Goal: Transaction & Acquisition: Purchase product/service

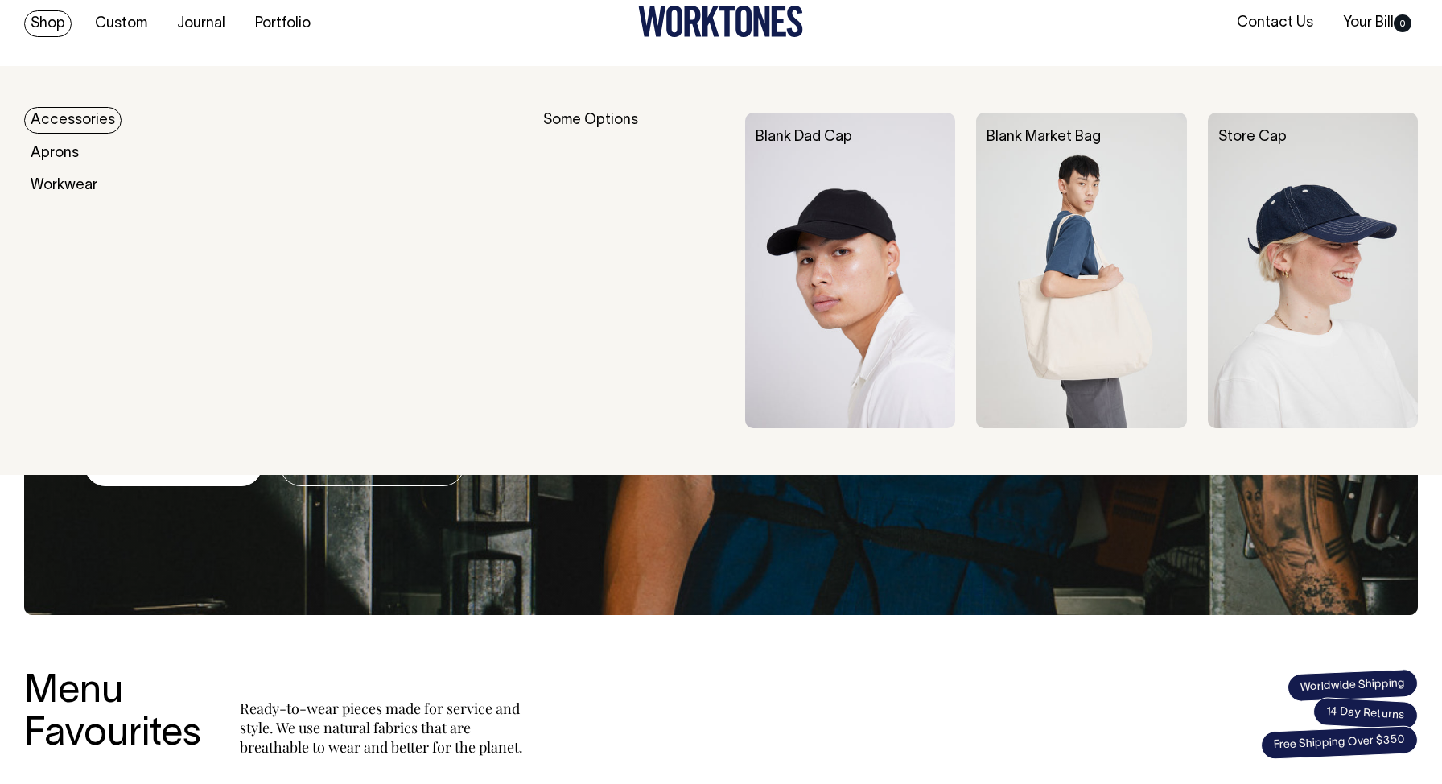
scroll to position [19, 0]
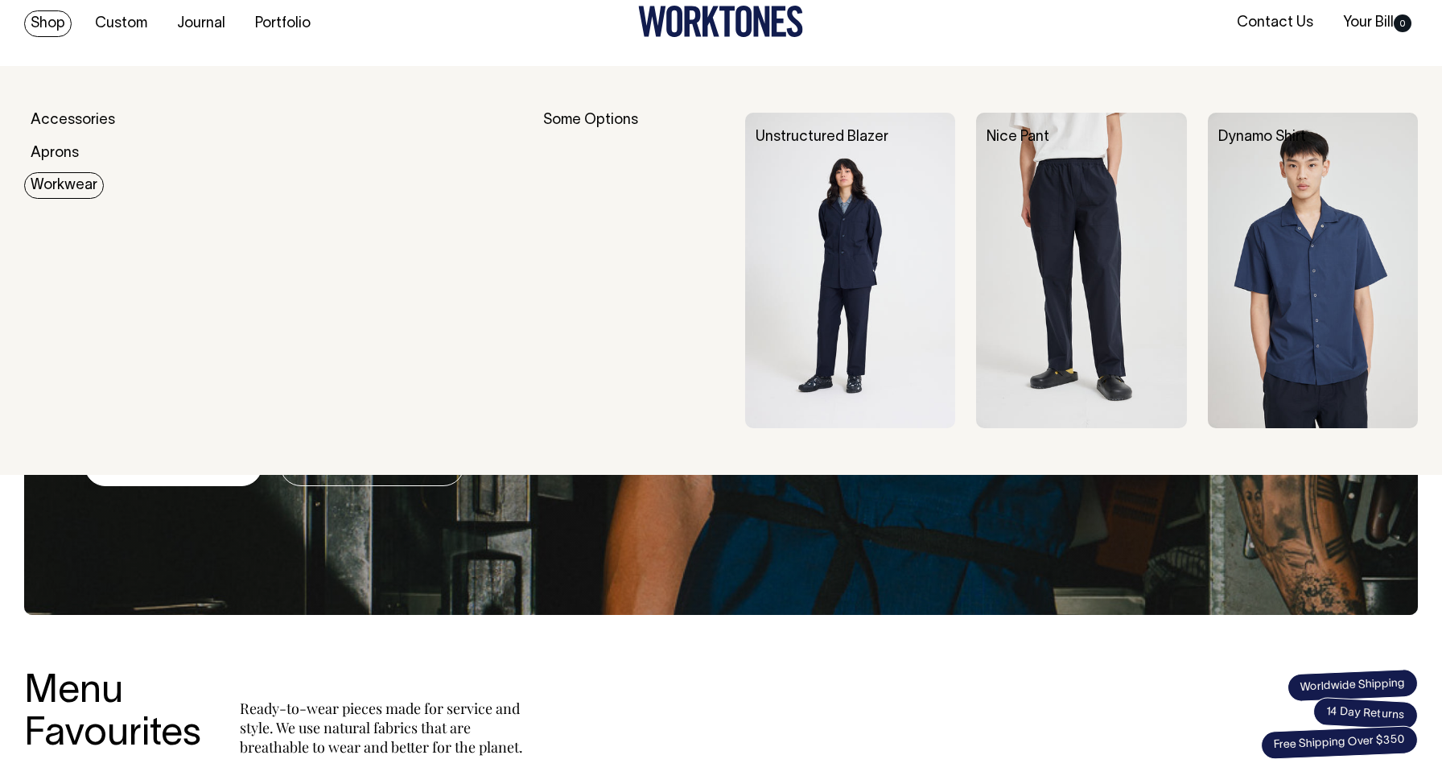
click at [53, 183] on link "Workwear" at bounding box center [64, 185] width 80 height 27
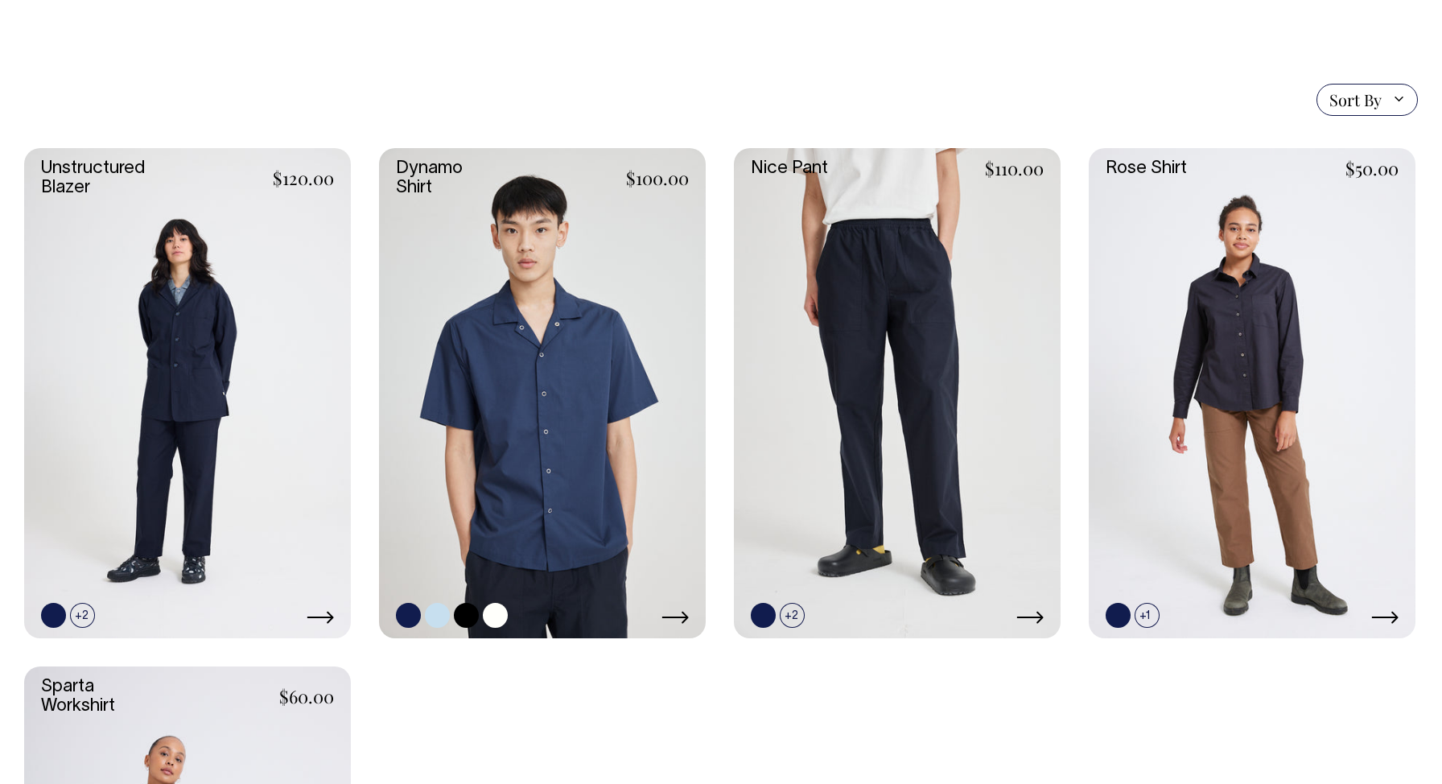
click at [540, 437] on link at bounding box center [542, 393] width 327 height 490
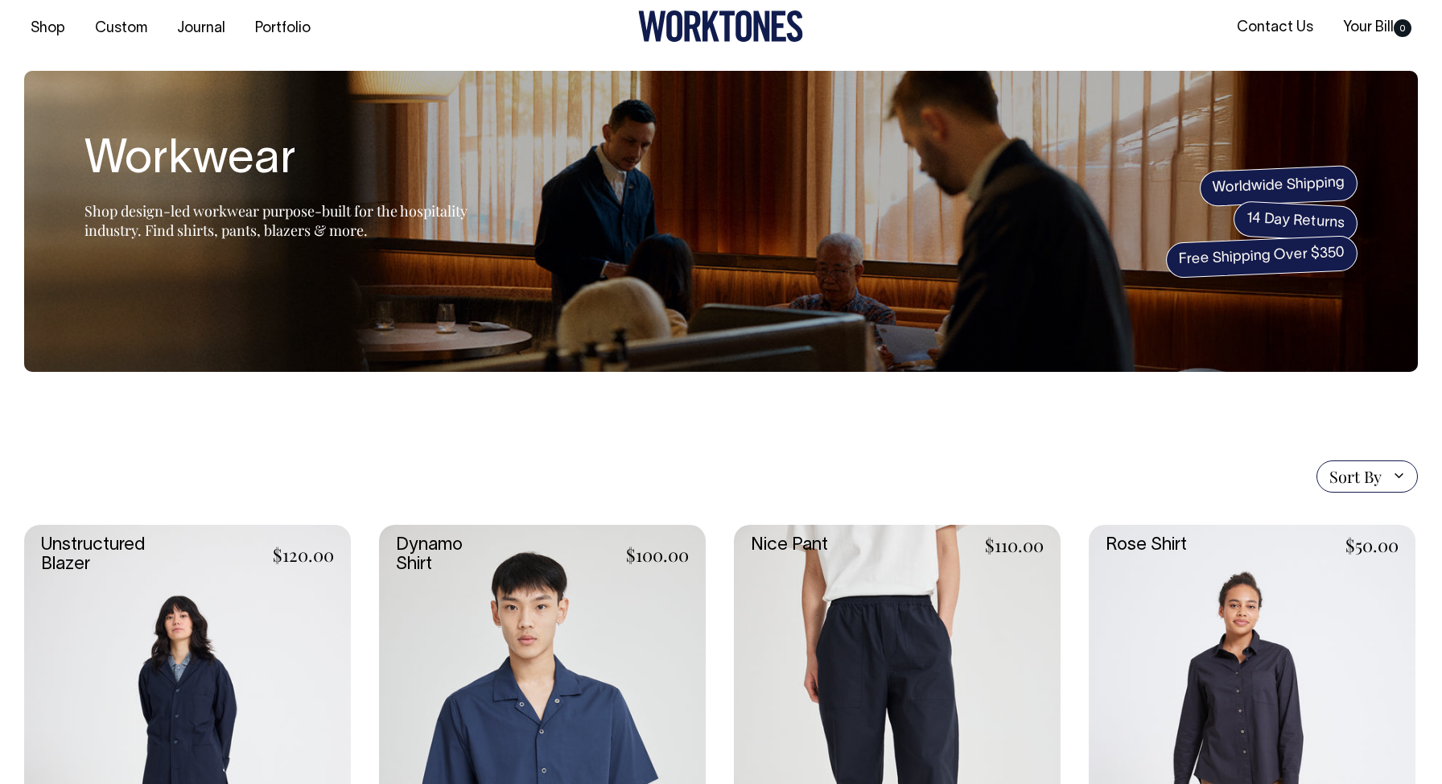
scroll to position [6, 0]
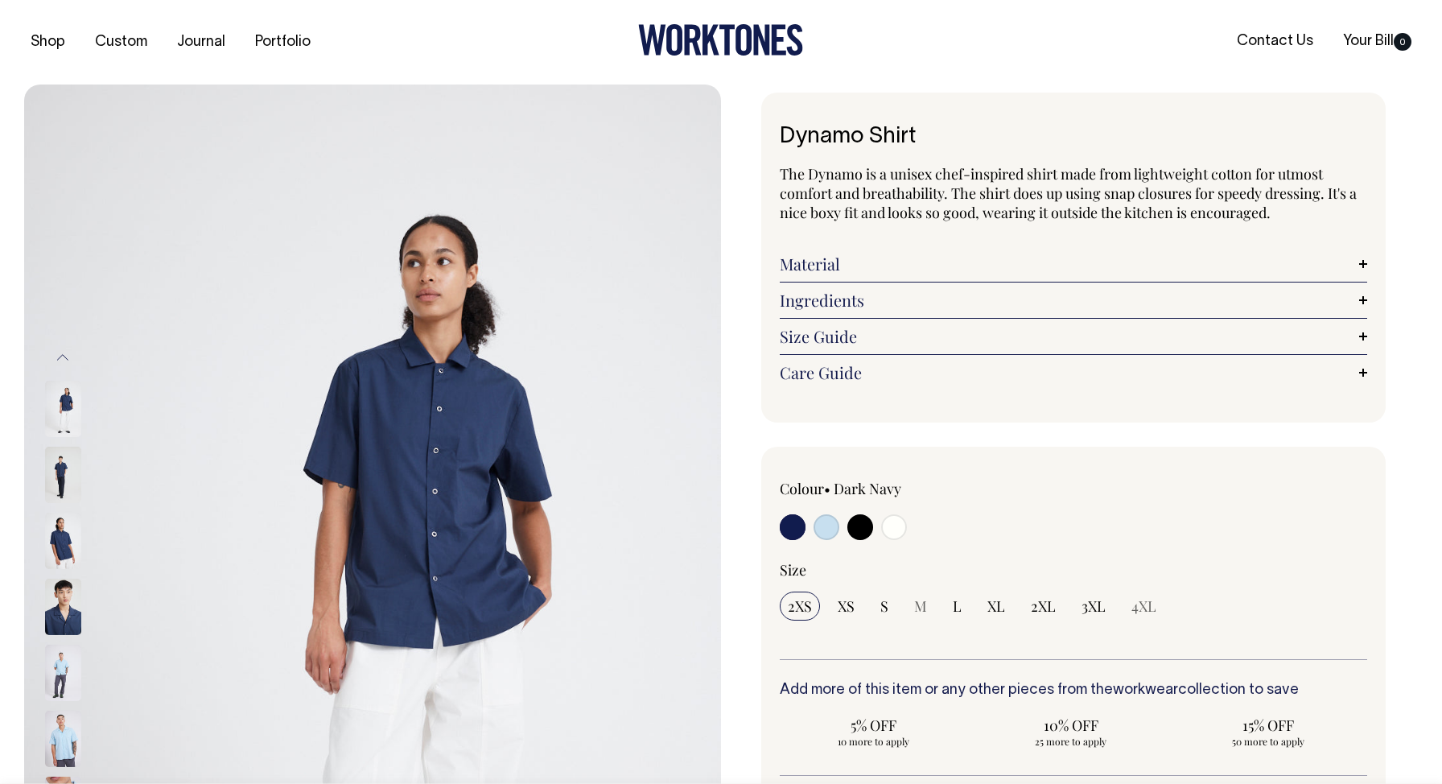
click at [825, 526] on input "radio" at bounding box center [826, 527] width 26 height 26
radio input "true"
select select "True Blue"
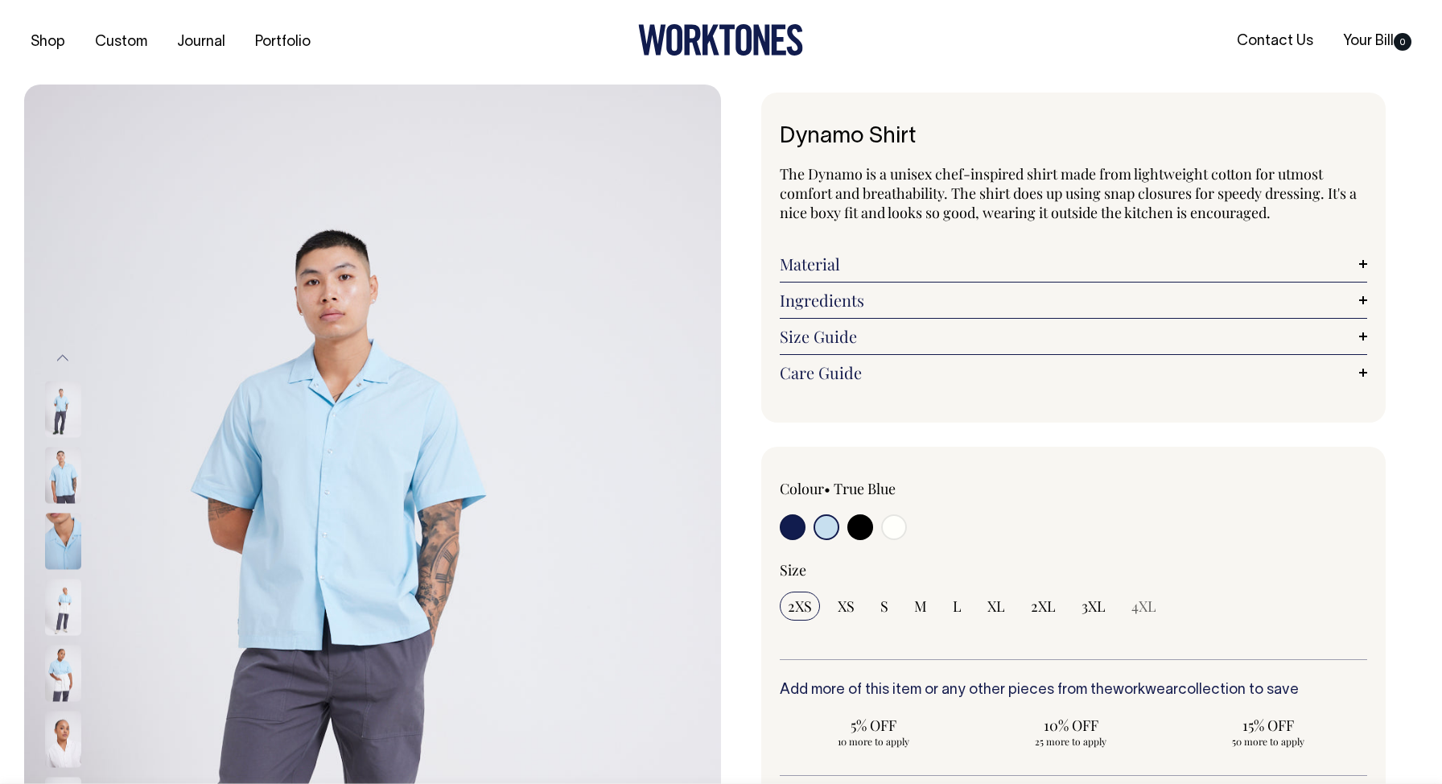
drag, startPoint x: 905, startPoint y: 529, endPoint x: 891, endPoint y: 531, distance: 13.8
click at [905, 529] on input "radio" at bounding box center [894, 527] width 26 height 26
radio input "true"
select select "Off-White"
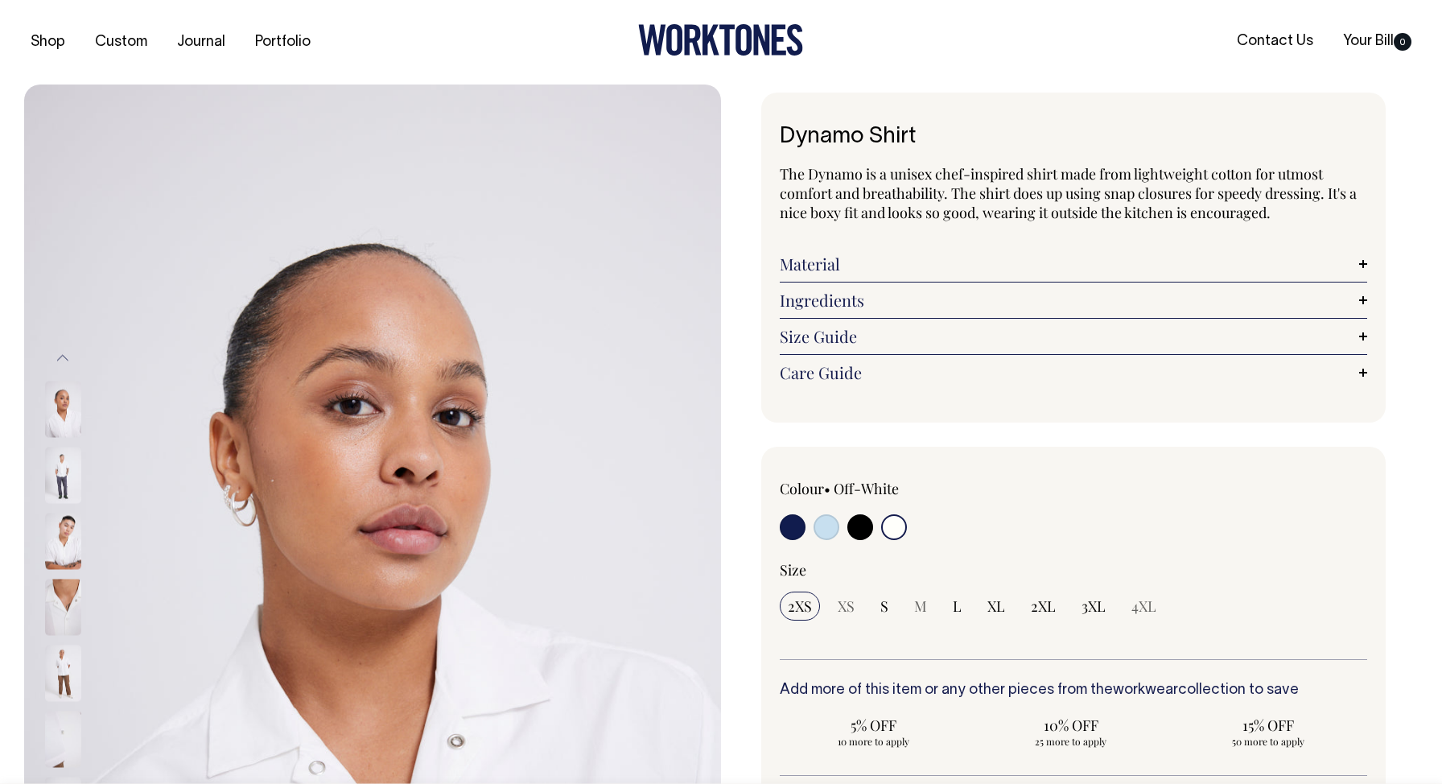
click at [866, 529] on input "radio" at bounding box center [860, 527] width 26 height 26
radio input "true"
select select "Black"
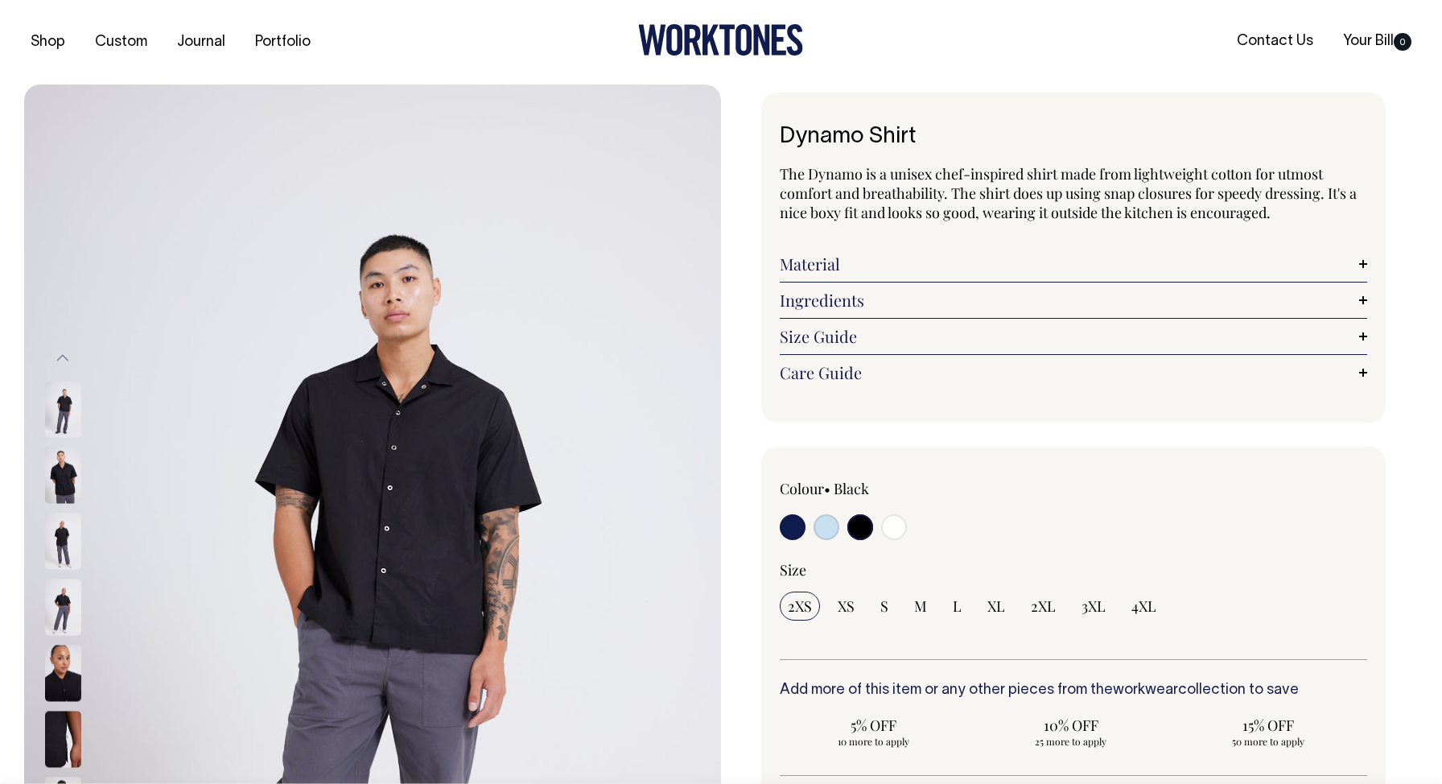
click at [827, 533] on input "radio" at bounding box center [826, 527] width 26 height 26
radio input "true"
select select "True Blue"
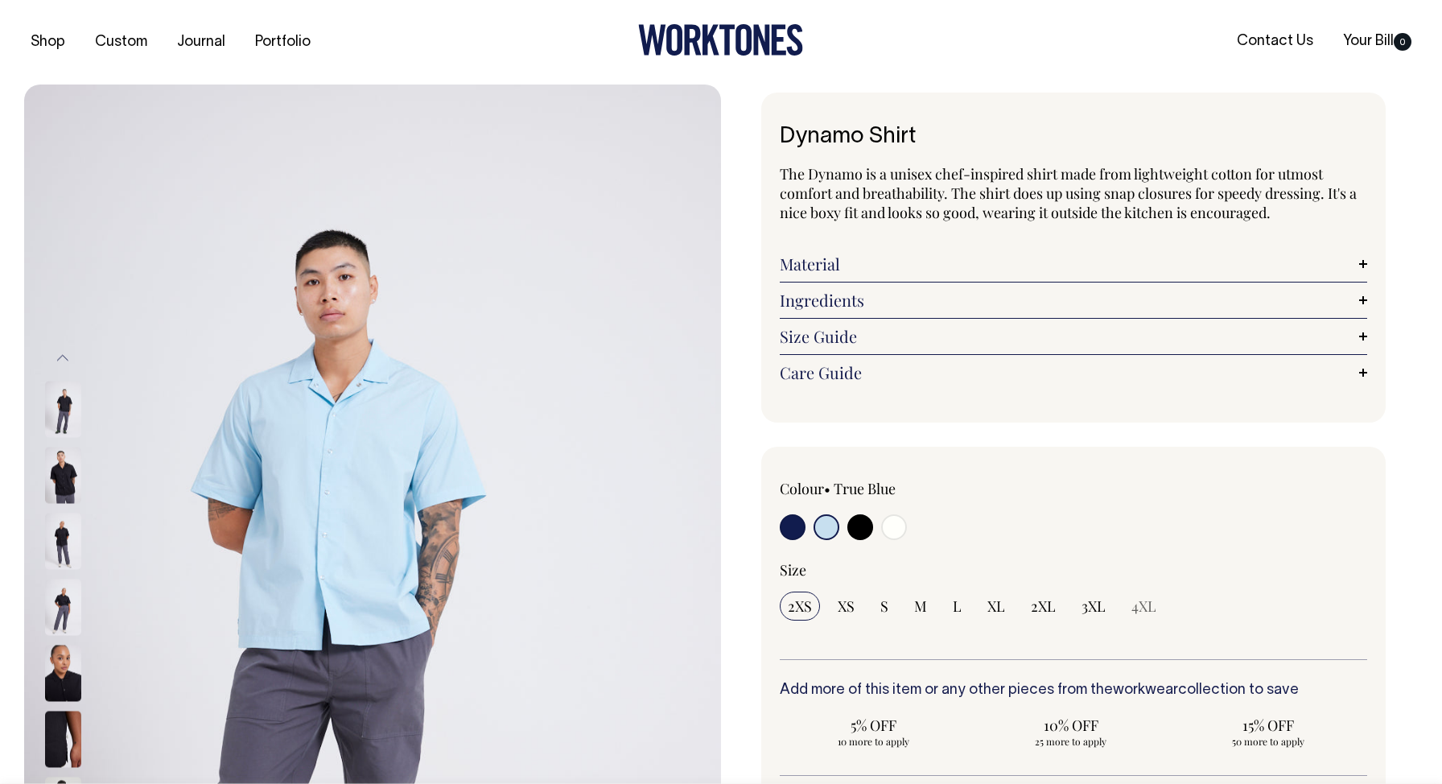
click at [790, 529] on input "radio" at bounding box center [793, 527] width 26 height 26
radio input "true"
select select "Dark Navy"
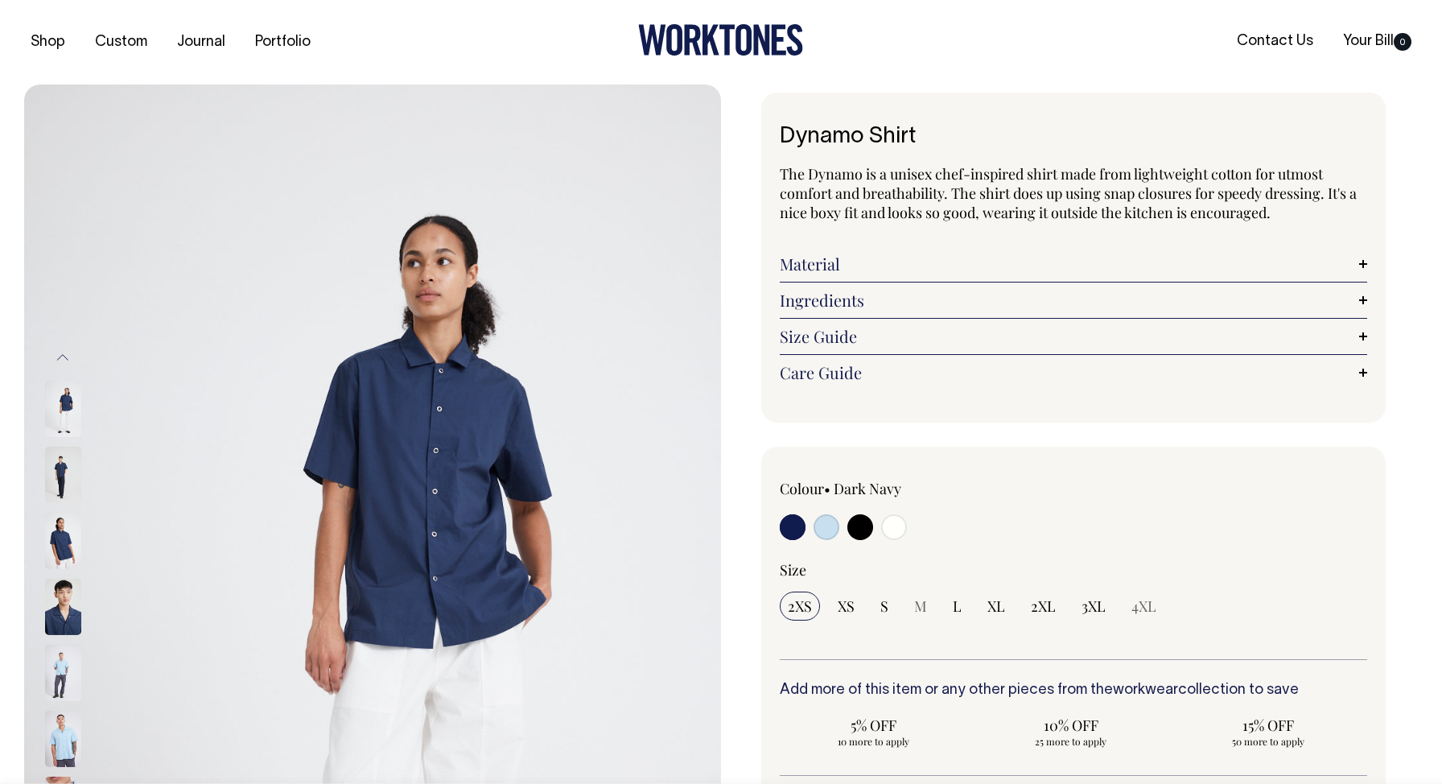
click at [61, 661] on img at bounding box center [63, 672] width 36 height 56
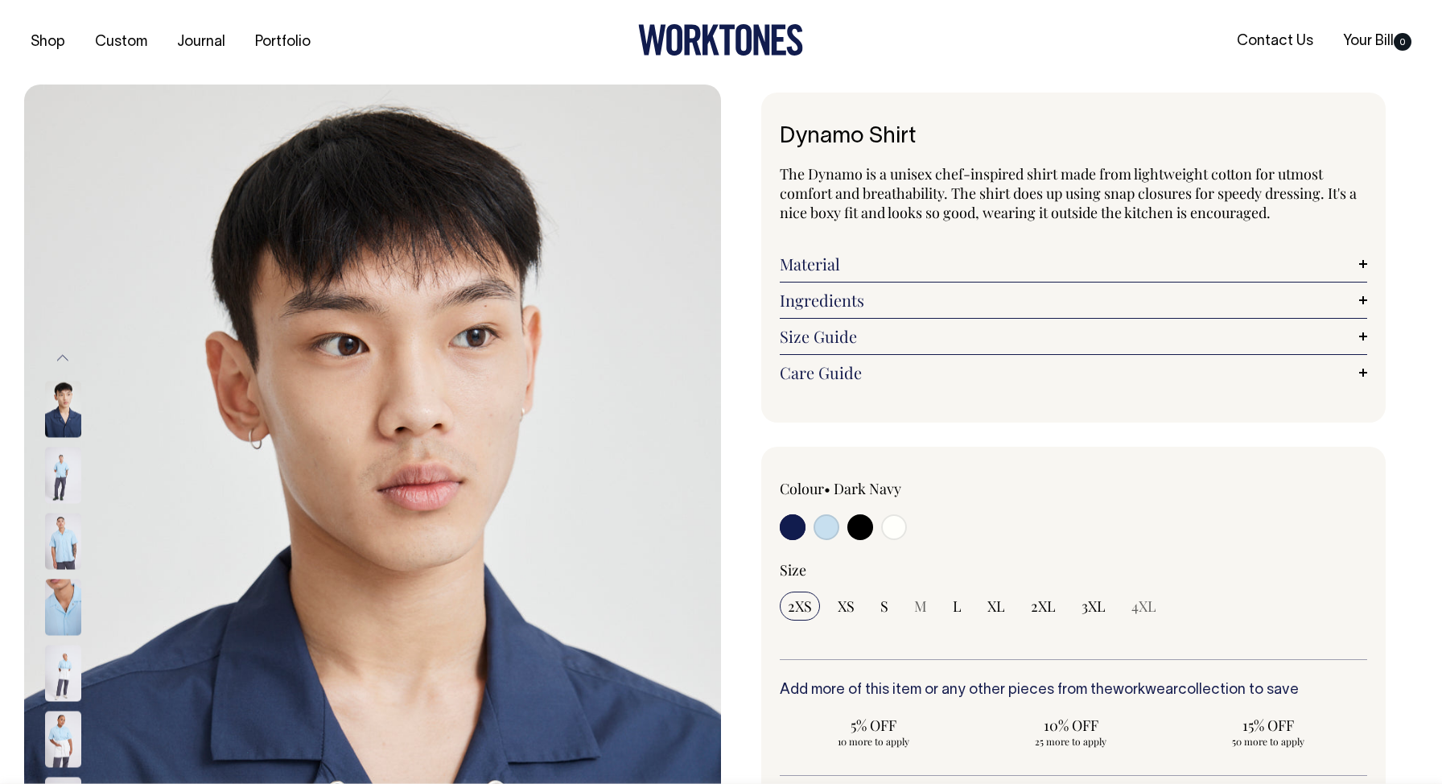
click at [66, 393] on img at bounding box center [63, 409] width 36 height 56
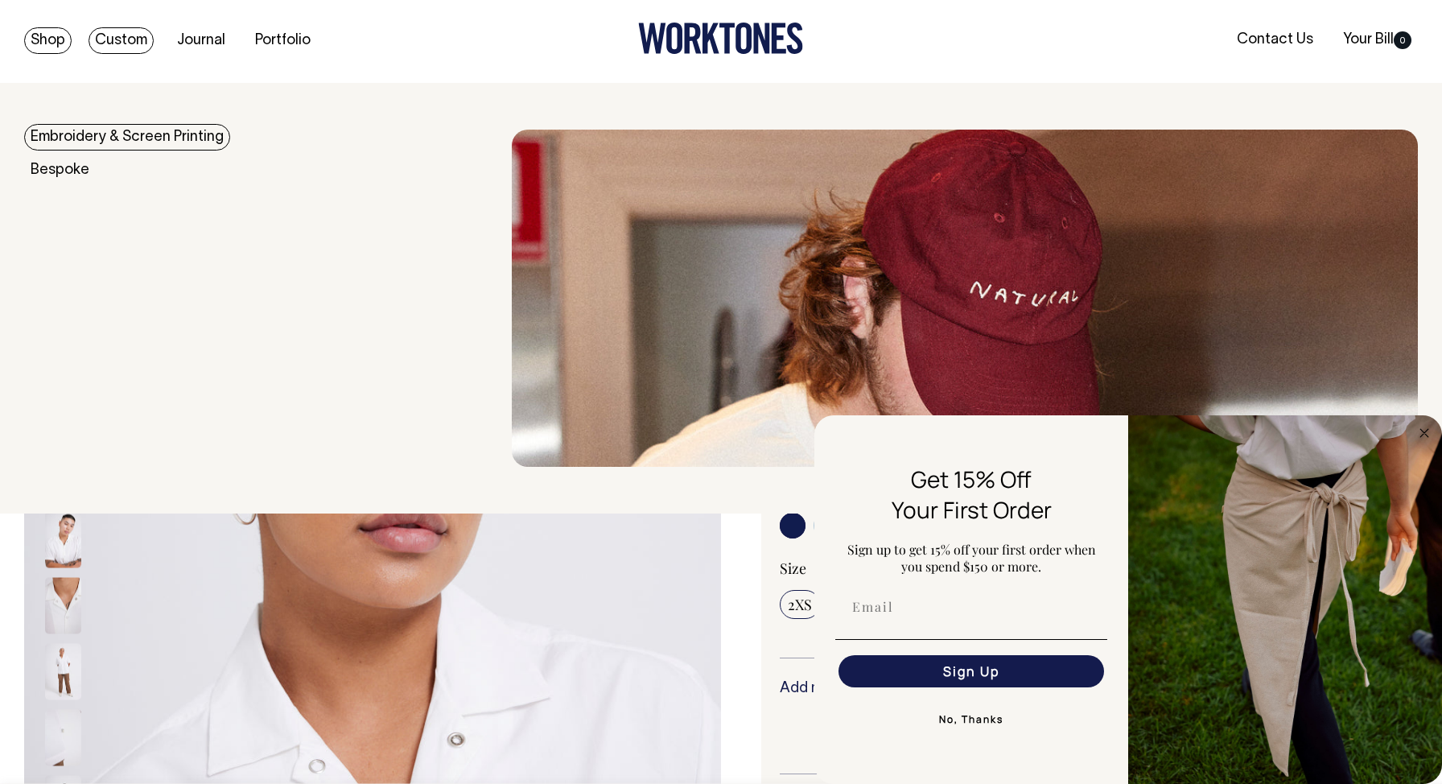
scroll to position [2, 0]
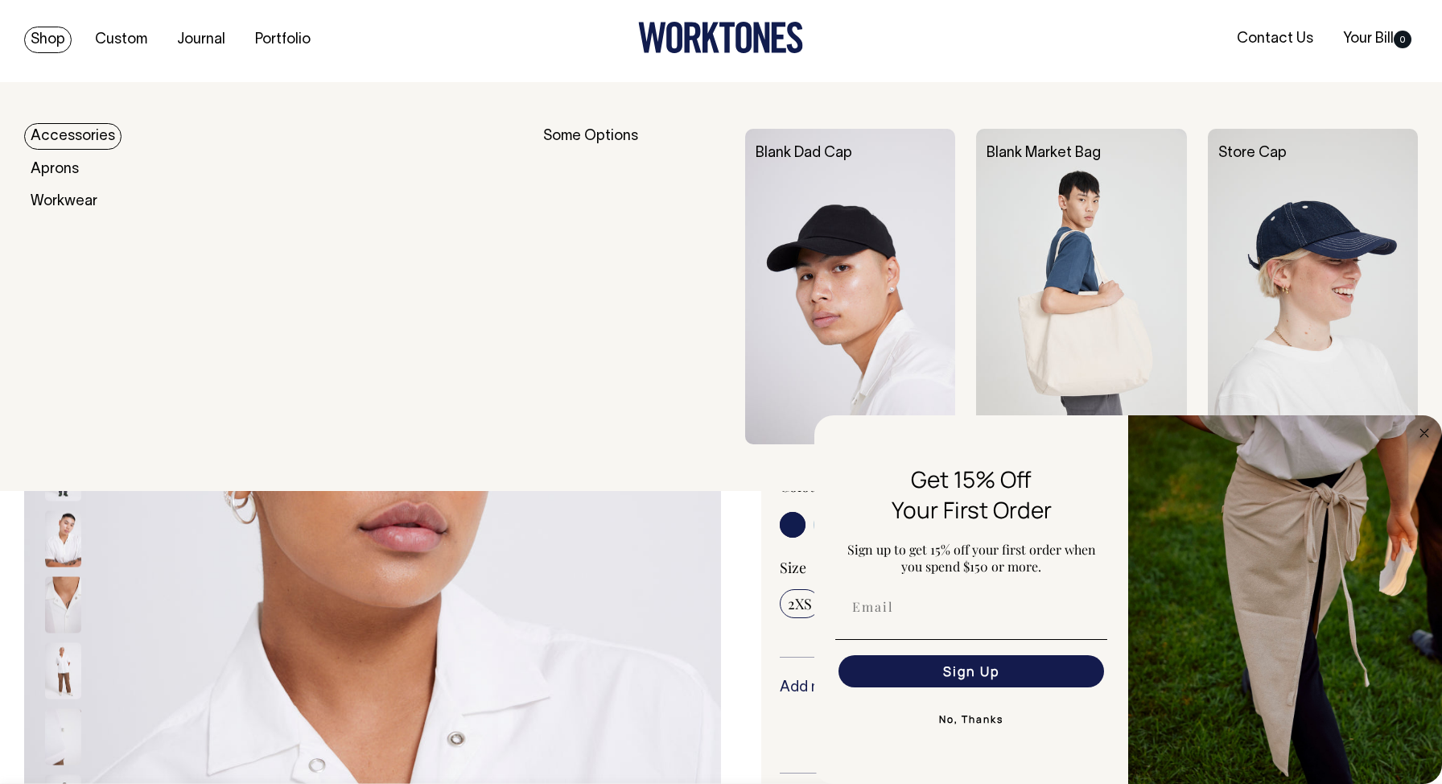
click at [48, 42] on link "Shop" at bounding box center [47, 40] width 47 height 27
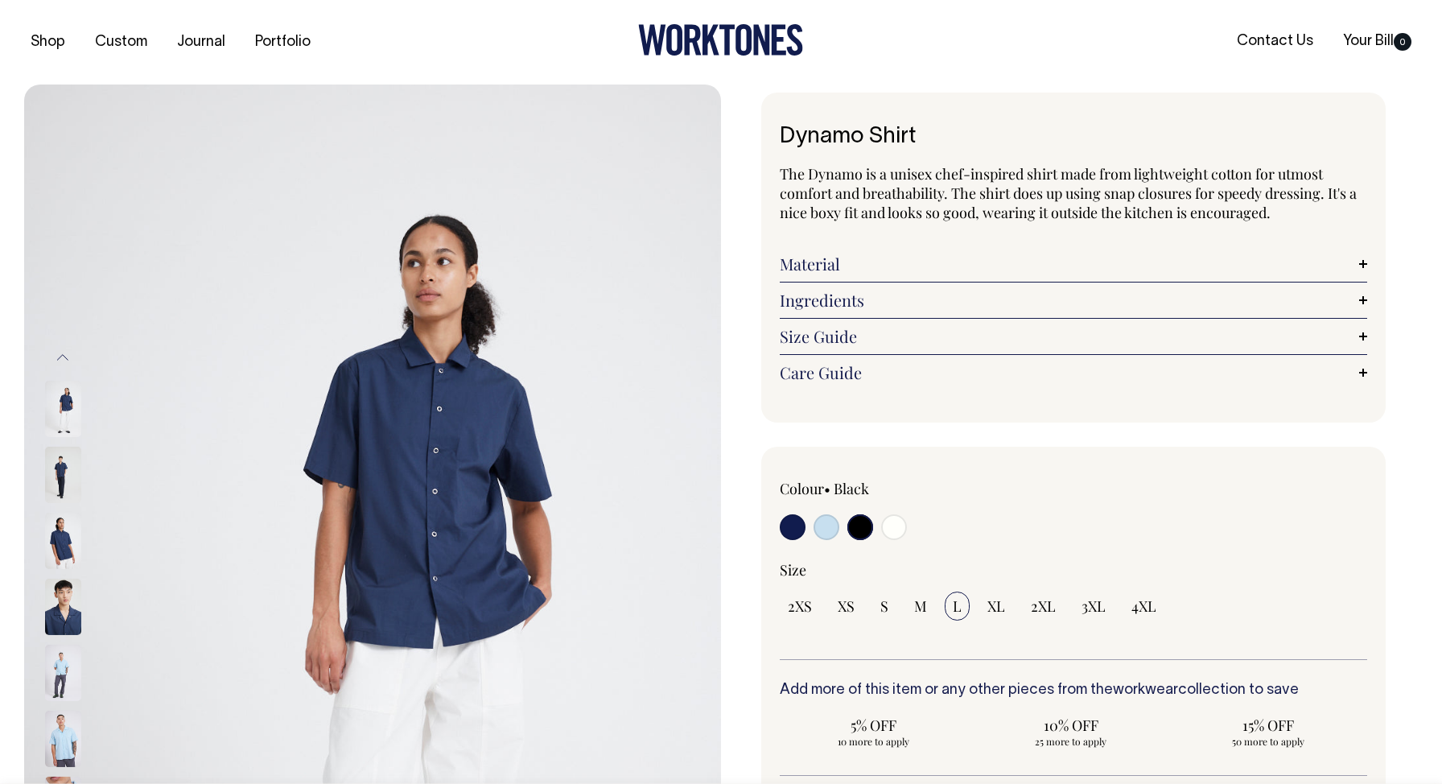
click at [64, 360] on button "Previous" at bounding box center [63, 358] width 24 height 36
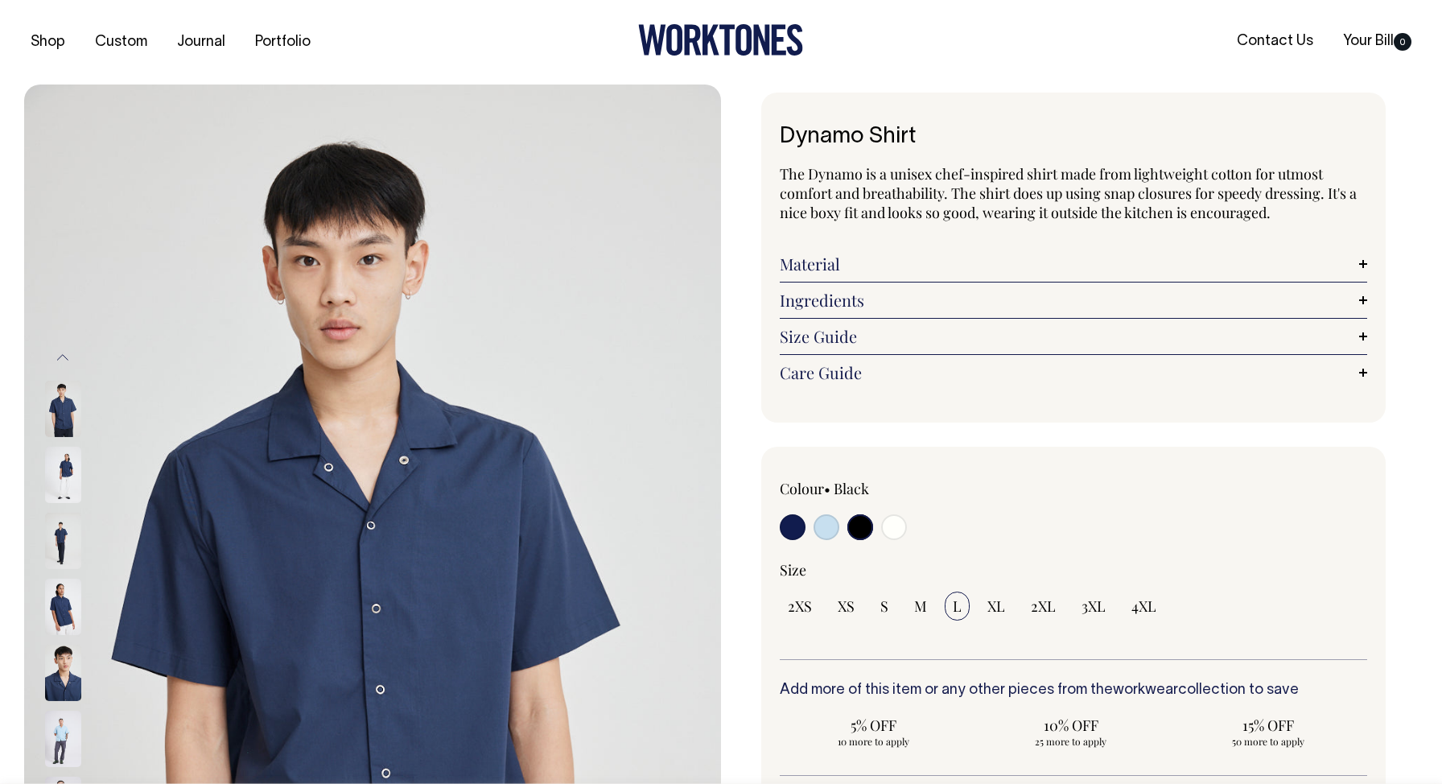
click at [65, 415] on img at bounding box center [63, 409] width 36 height 56
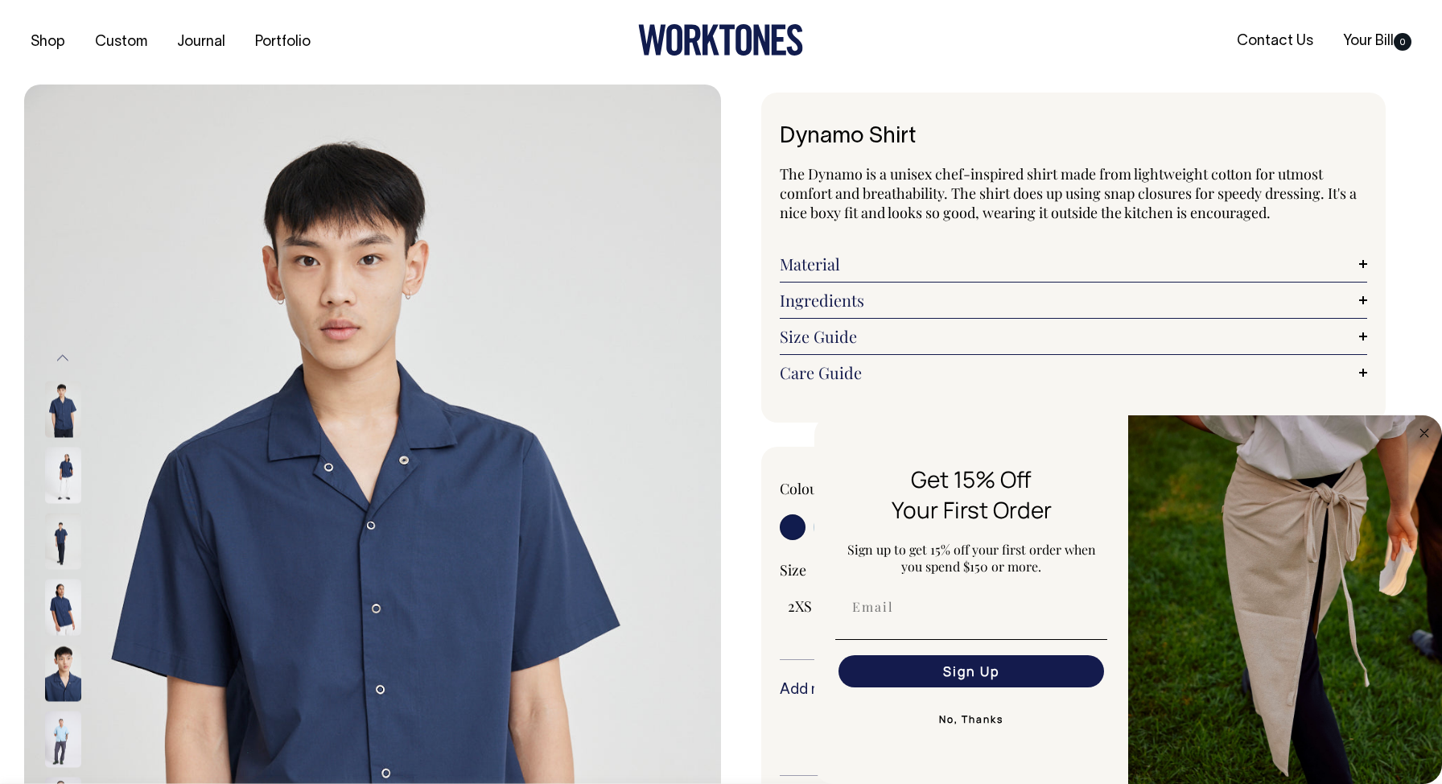
click at [954, 229] on div "The Dynamo is a unisex chef-inspired shirt made from lightweight cotton for utm…" at bounding box center [1073, 277] width 587 height 226
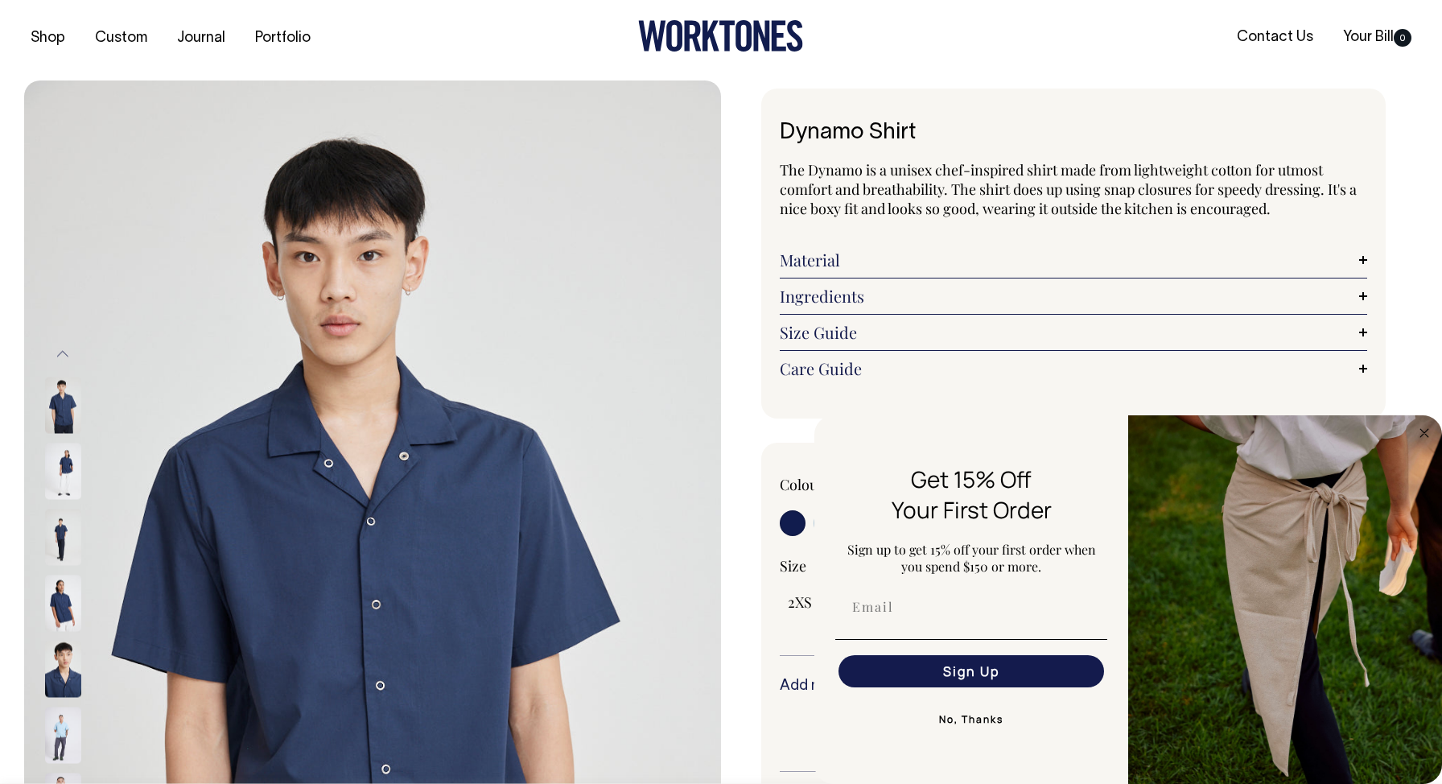
scroll to position [5, 0]
